Goal: Information Seeking & Learning: Learn about a topic

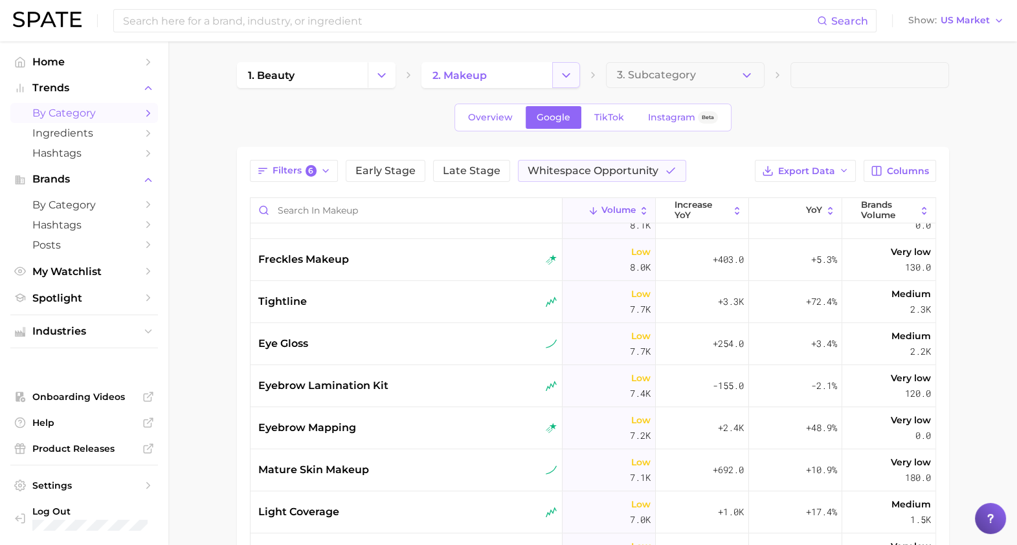
click at [568, 81] on icon "Change Category" at bounding box center [566, 76] width 14 height 14
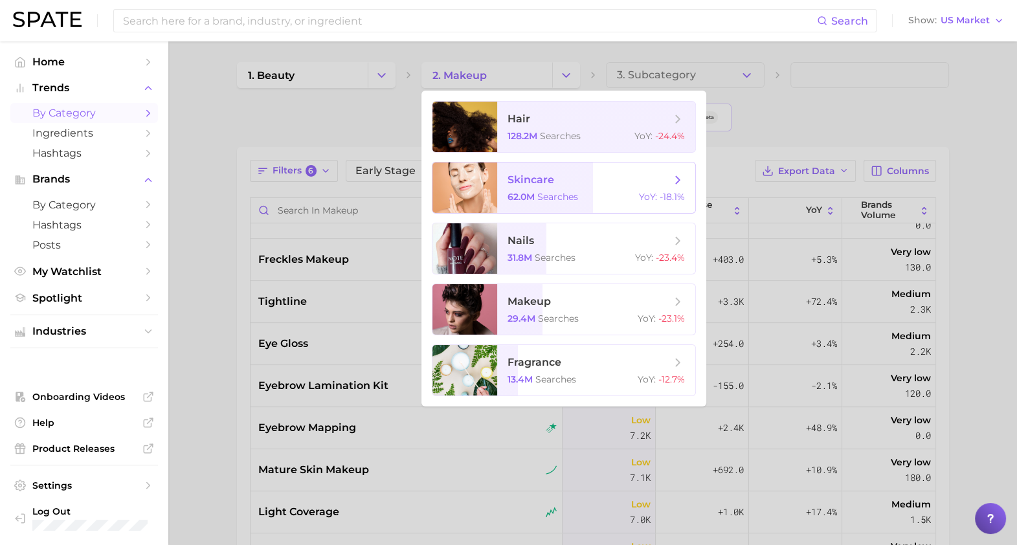
click at [571, 188] on span "skincare 62.0m searches YoY : -18.1%" at bounding box center [596, 187] width 198 height 50
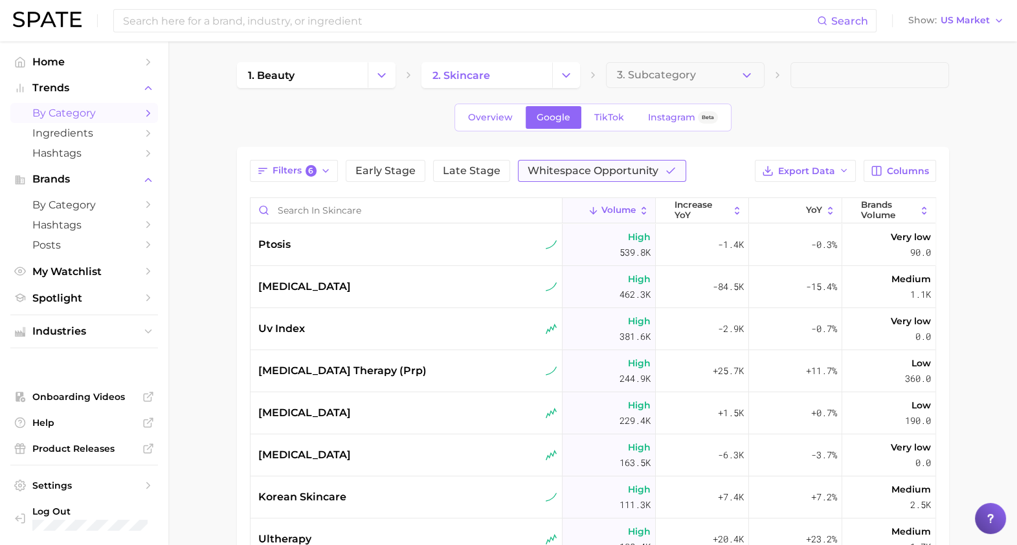
click at [624, 171] on span "Whitespace Opportunity" at bounding box center [592, 171] width 131 height 10
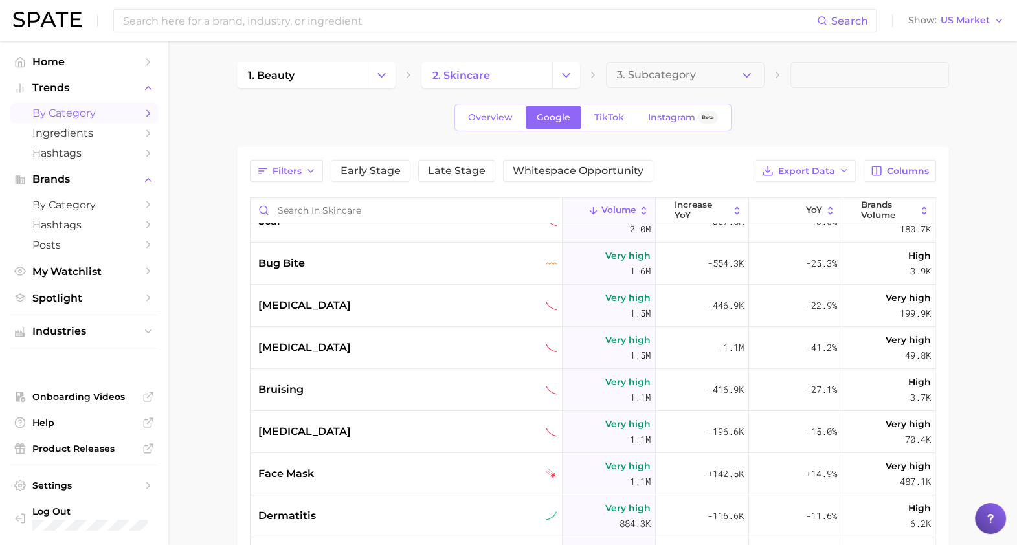
scroll to position [192, 0]
click at [391, 177] on button "Early Stage" at bounding box center [371, 171] width 80 height 22
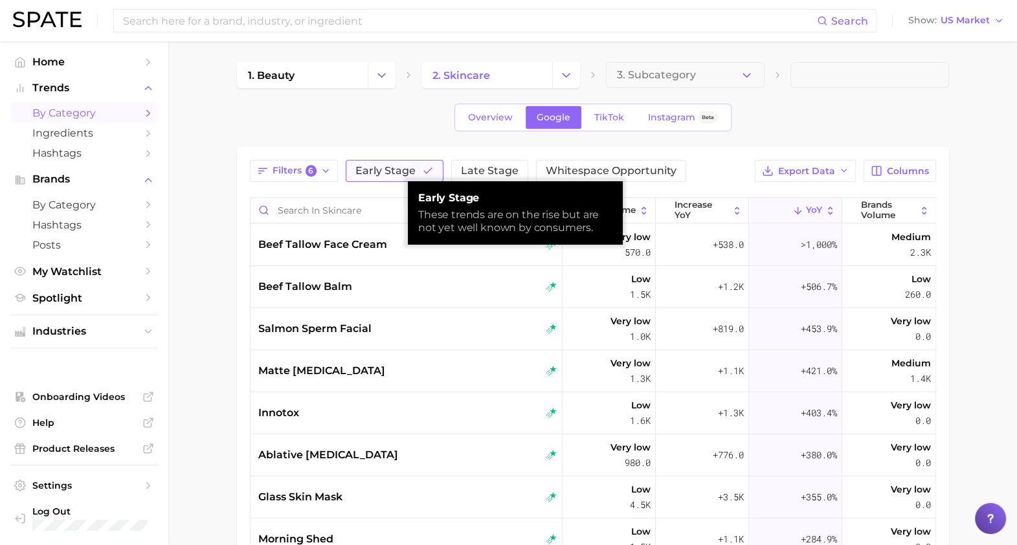
click at [391, 177] on button "Early Stage" at bounding box center [395, 171] width 98 height 22
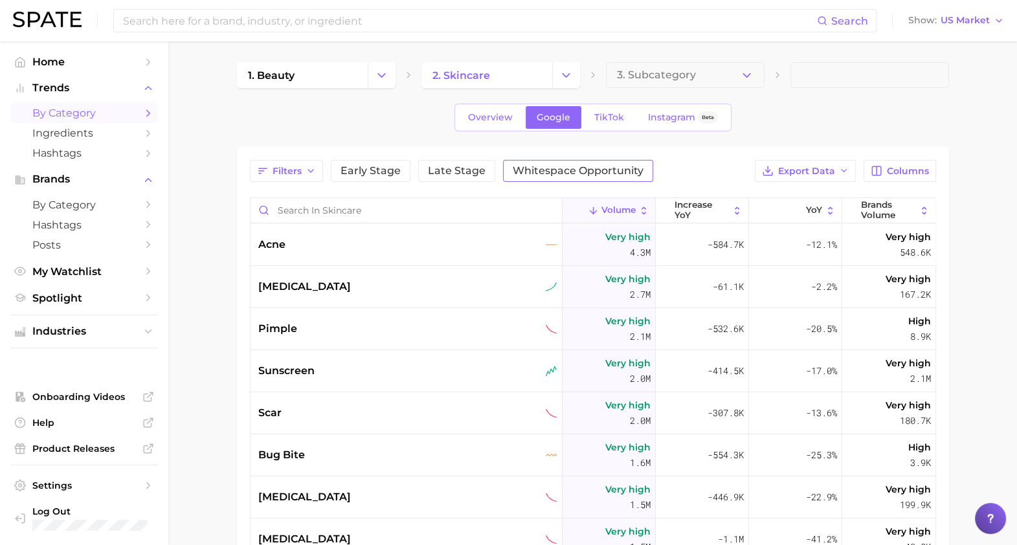
click at [574, 173] on span "Whitespace Opportunity" at bounding box center [578, 171] width 131 height 10
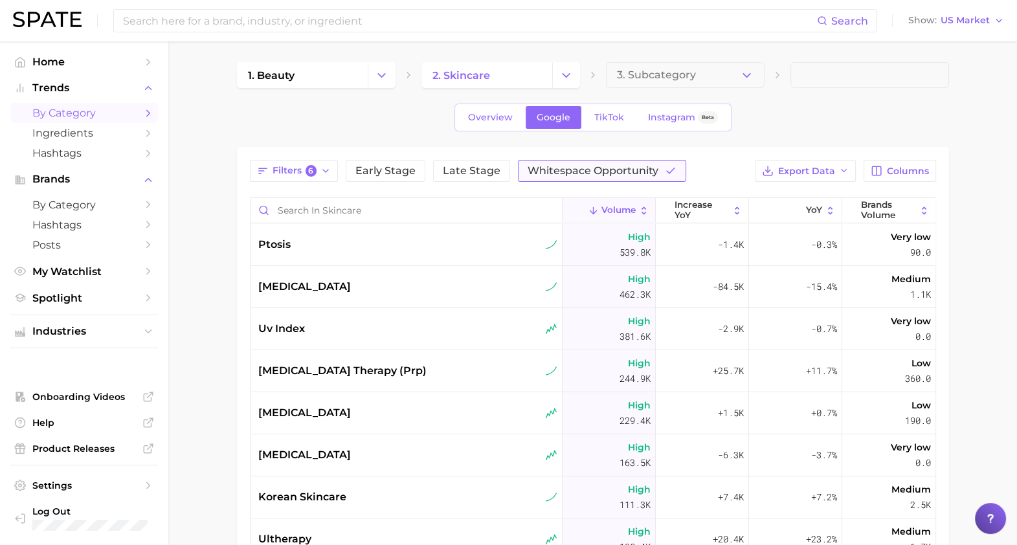
click at [575, 172] on span "Whitespace Opportunity" at bounding box center [592, 171] width 131 height 10
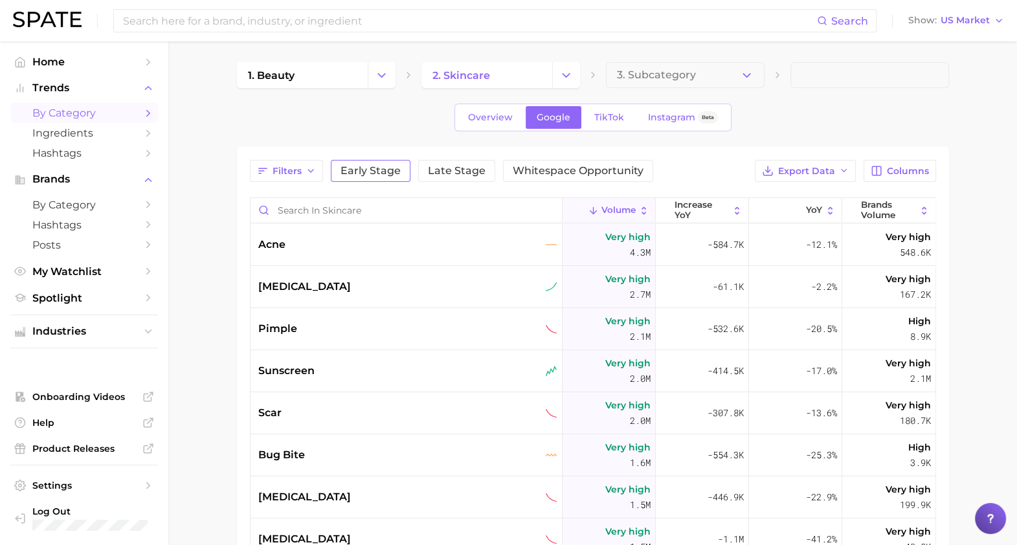
click at [382, 177] on button "Early Stage" at bounding box center [371, 171] width 80 height 22
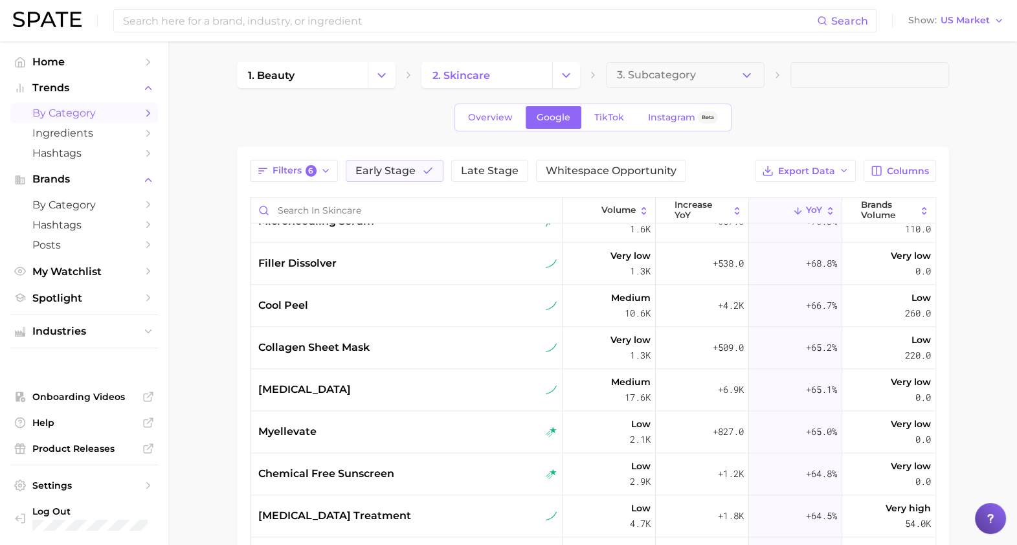
scroll to position [2203, 0]
